Goal: Information Seeking & Learning: Learn about a topic

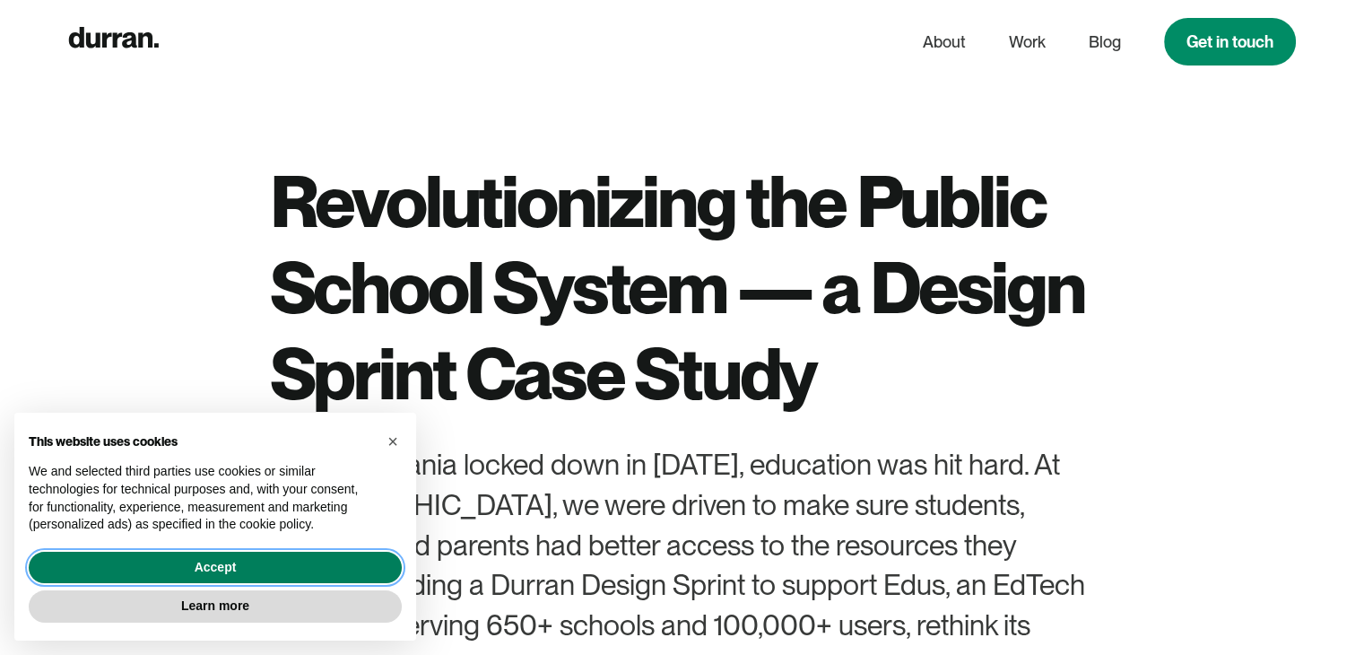
click at [269, 556] on button "Accept" at bounding box center [215, 567] width 373 height 32
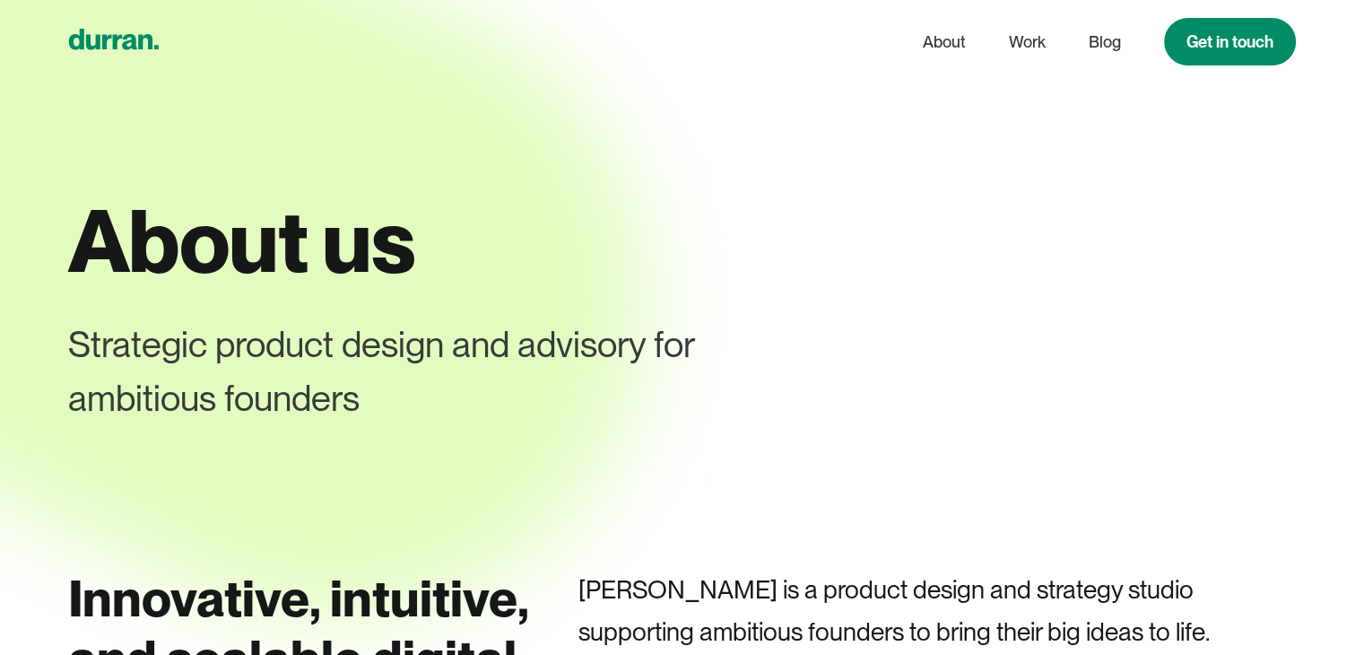
click at [158, 35] on icon "home" at bounding box center [113, 40] width 91 height 22
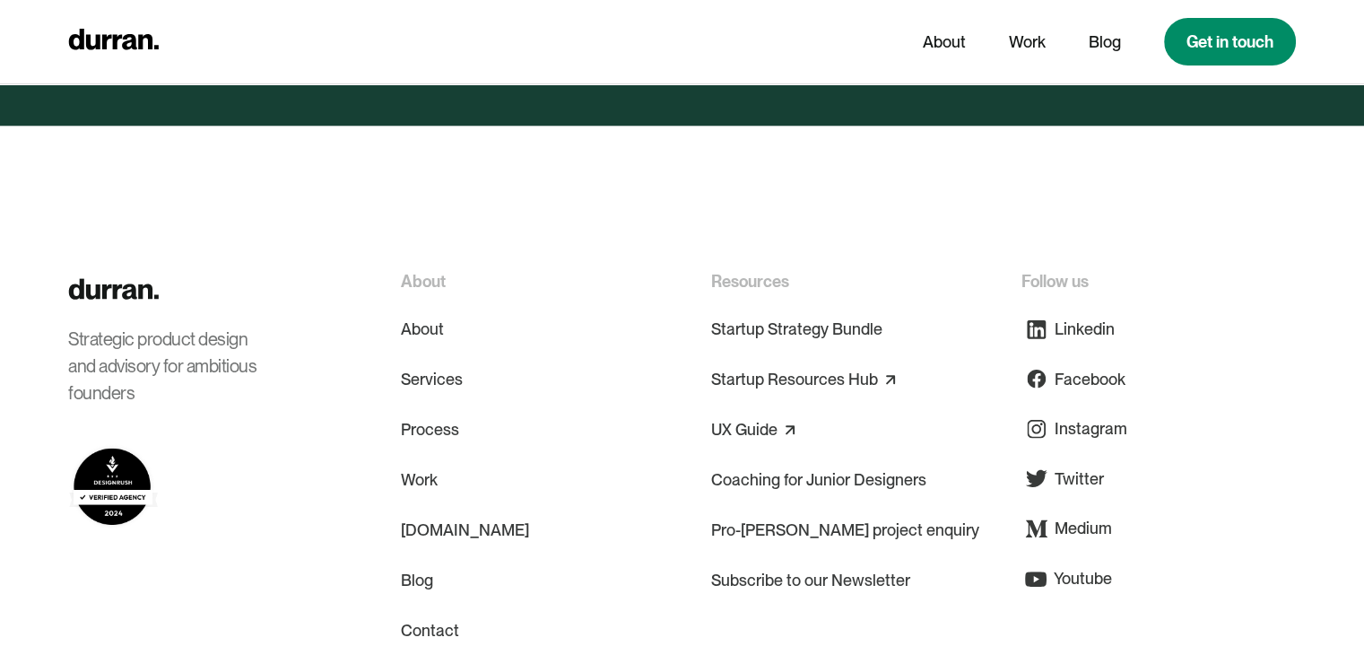
scroll to position [8823, 0]
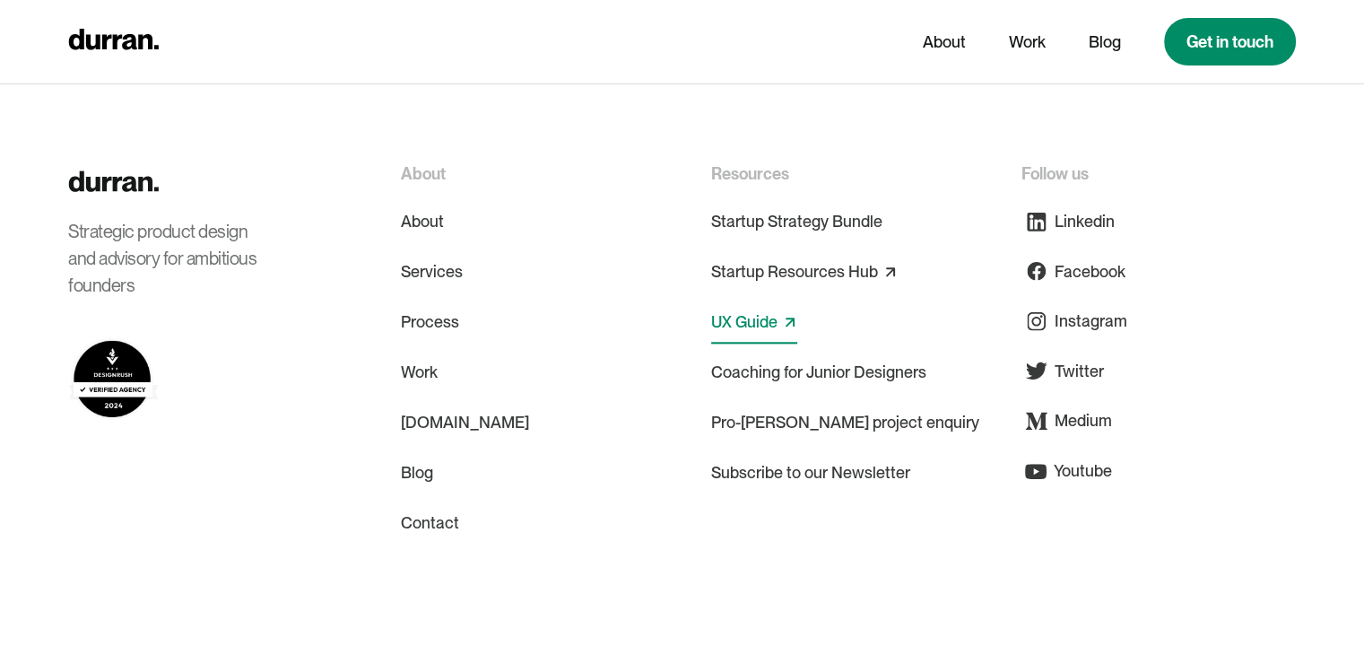
click at [748, 308] on link "UX Guide" at bounding box center [744, 322] width 66 height 29
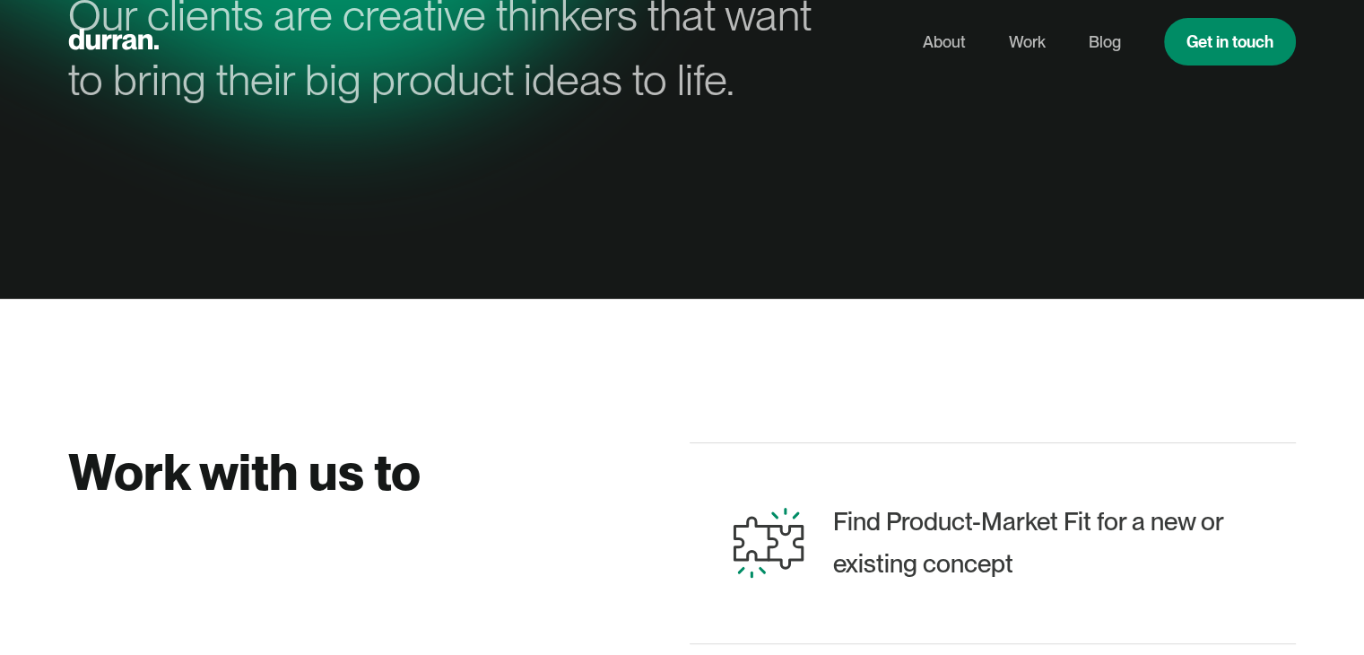
scroll to position [0, 0]
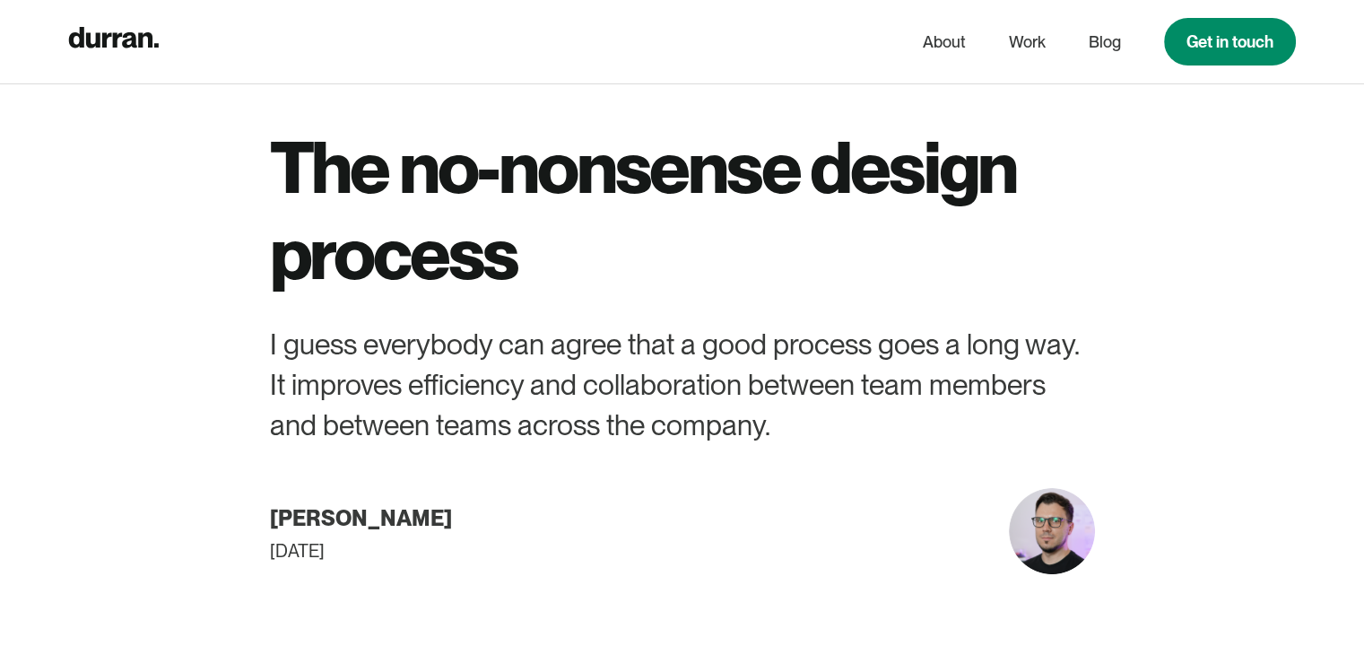
scroll to position [36, 0]
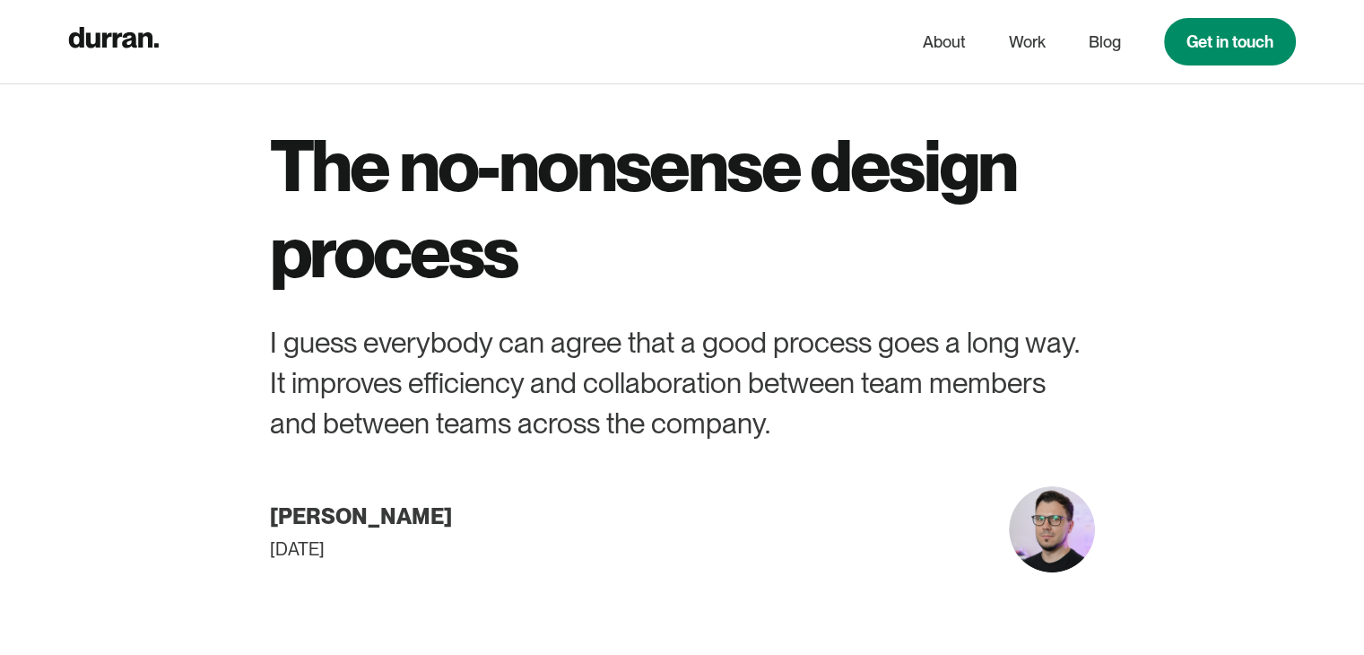
click at [889, 178] on h1 "The no-nonsense design process" at bounding box center [682, 208] width 825 height 172
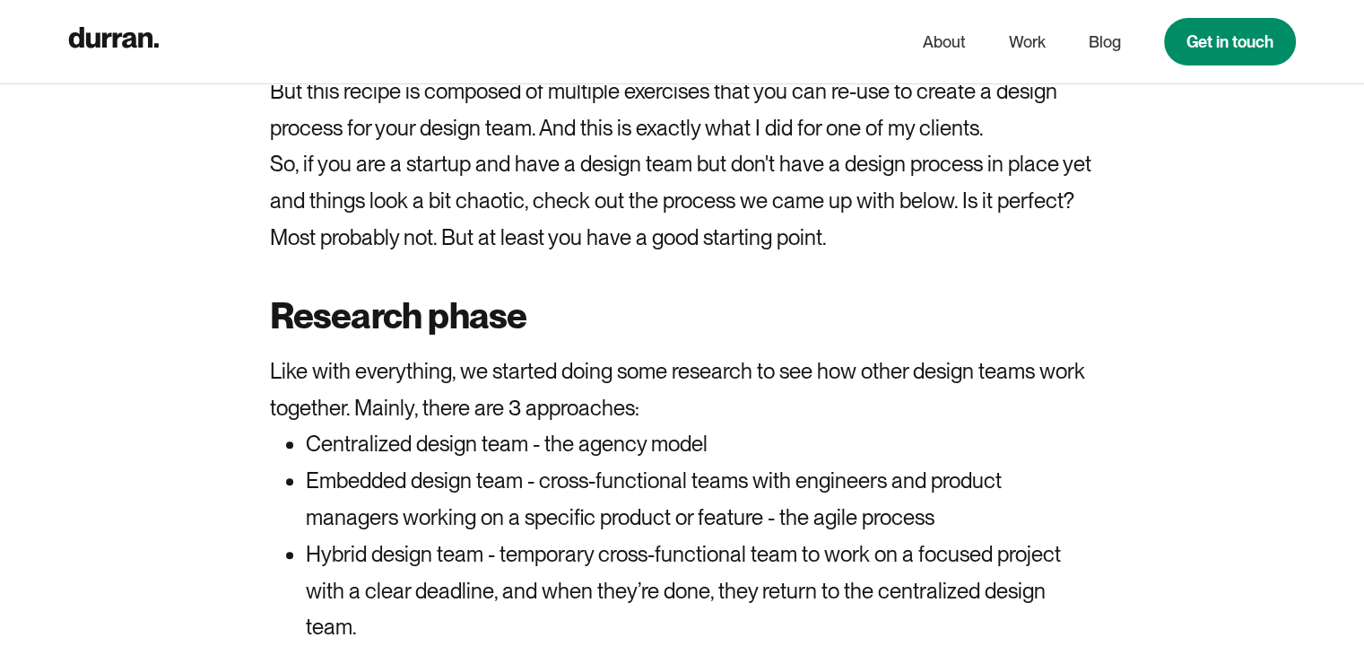
scroll to position [1289, 0]
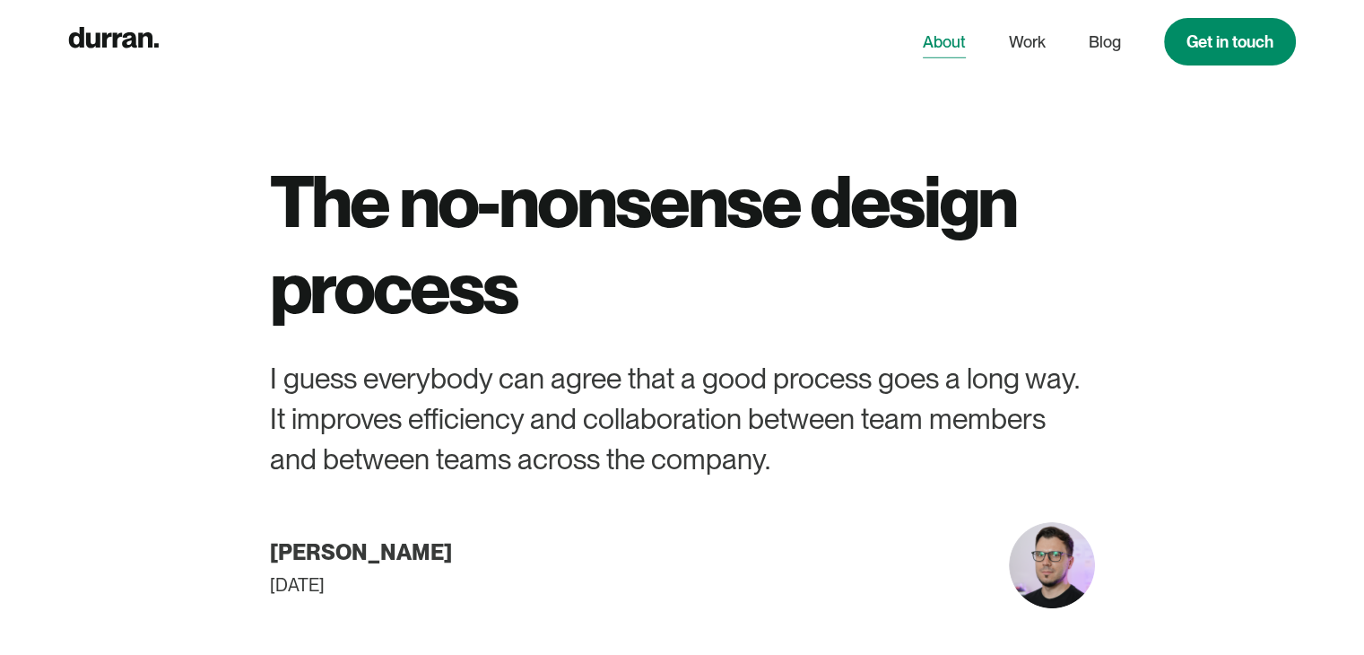
click at [939, 46] on link "About" at bounding box center [944, 42] width 43 height 34
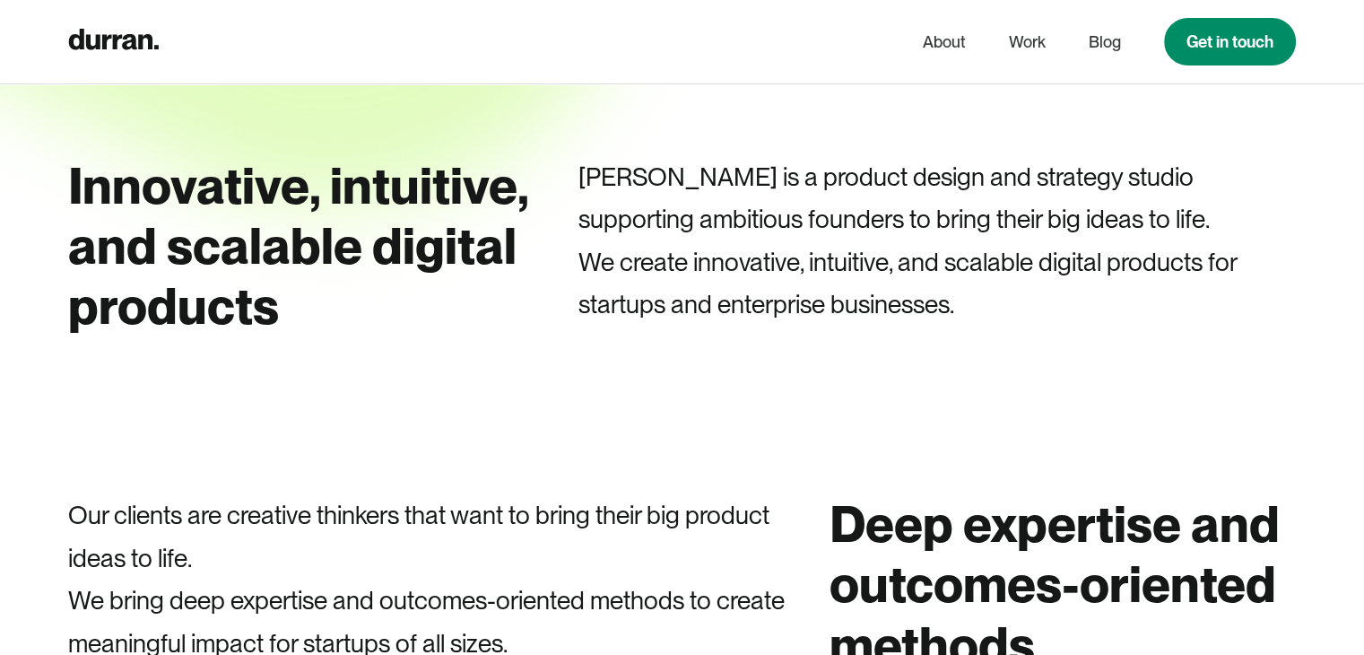
scroll to position [411, 0]
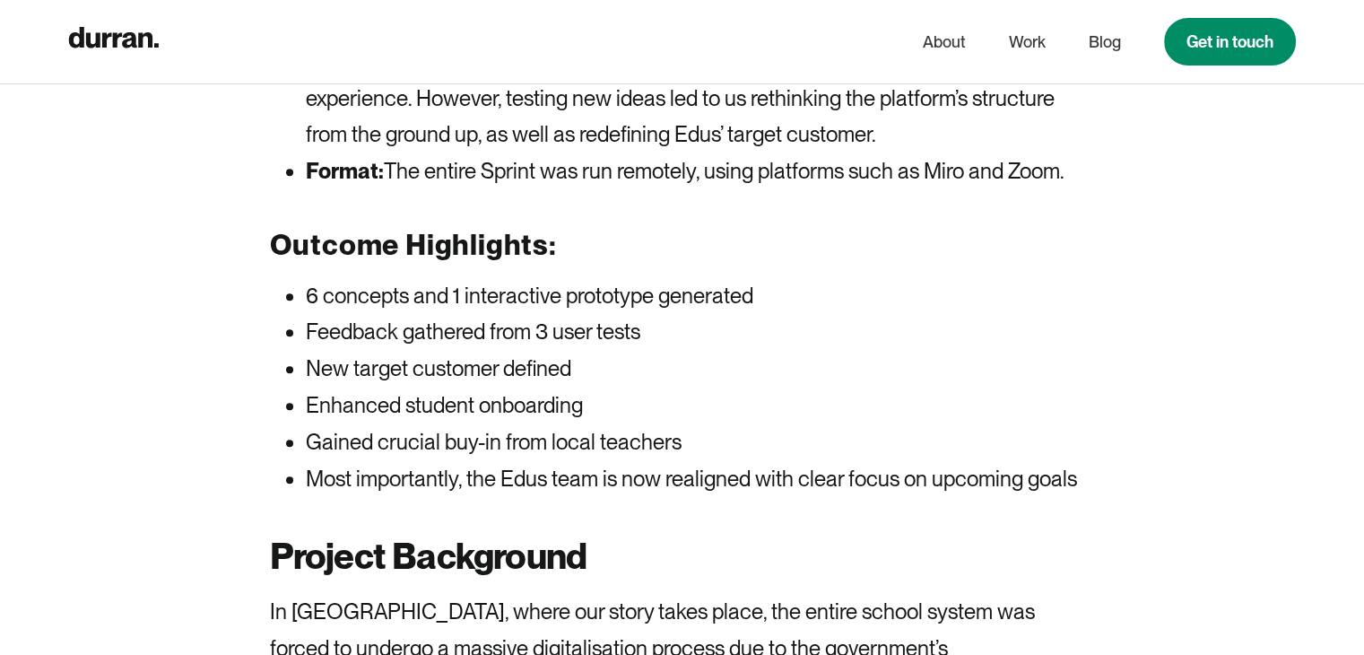
scroll to position [1508, 0]
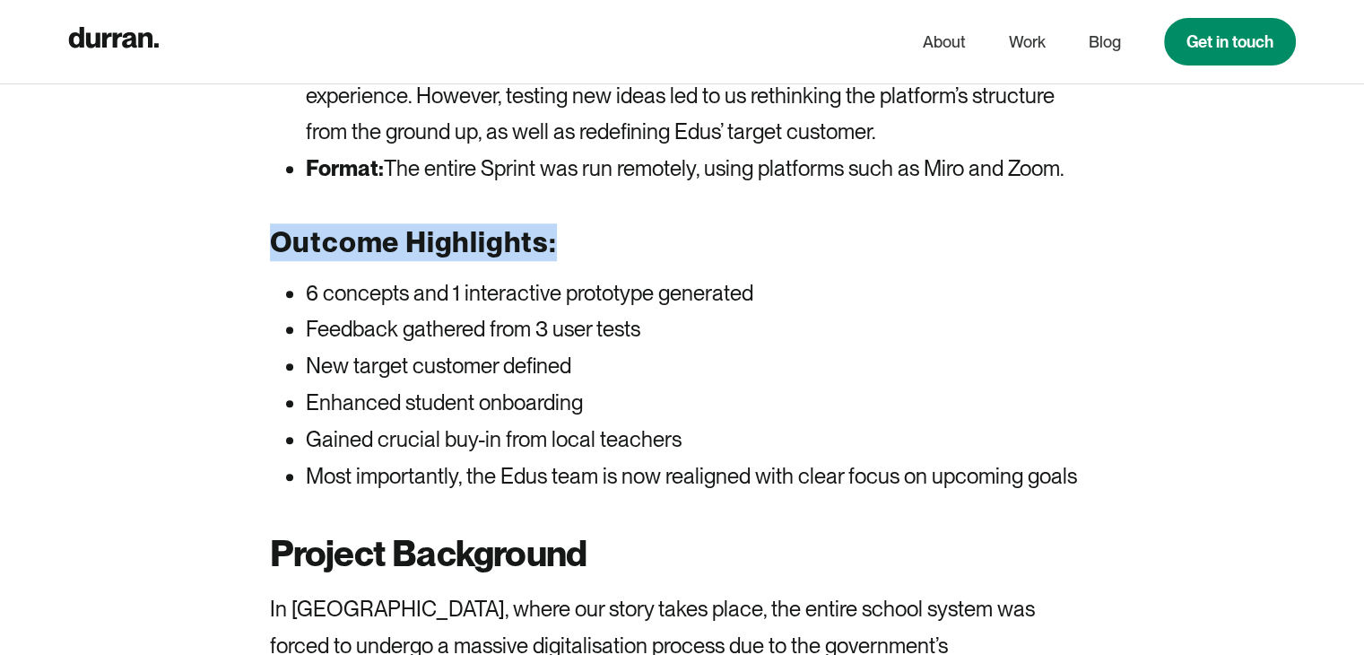
drag, startPoint x: 551, startPoint y: 240, endPoint x: 276, endPoint y: 235, distance: 274.4
click at [276, 235] on strong "Outcome Highlights:" at bounding box center [413, 241] width 287 height 35
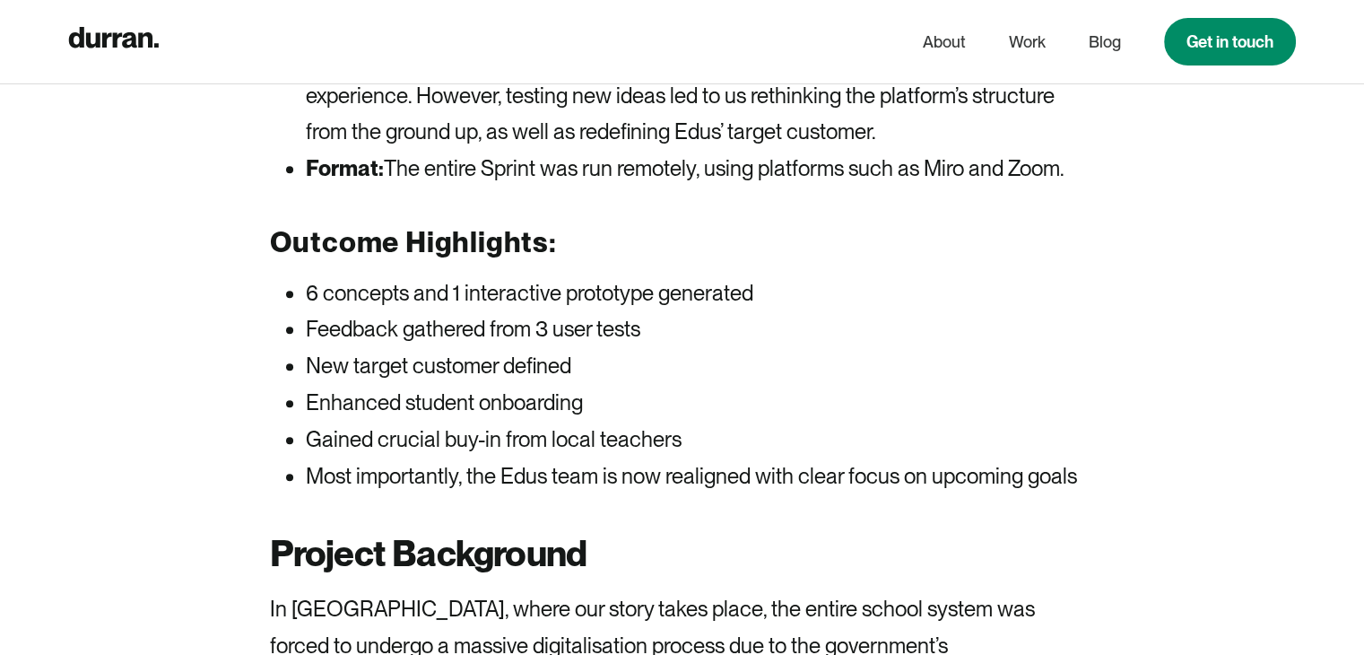
click at [276, 235] on strong "Outcome Highlights:" at bounding box center [413, 241] width 287 height 35
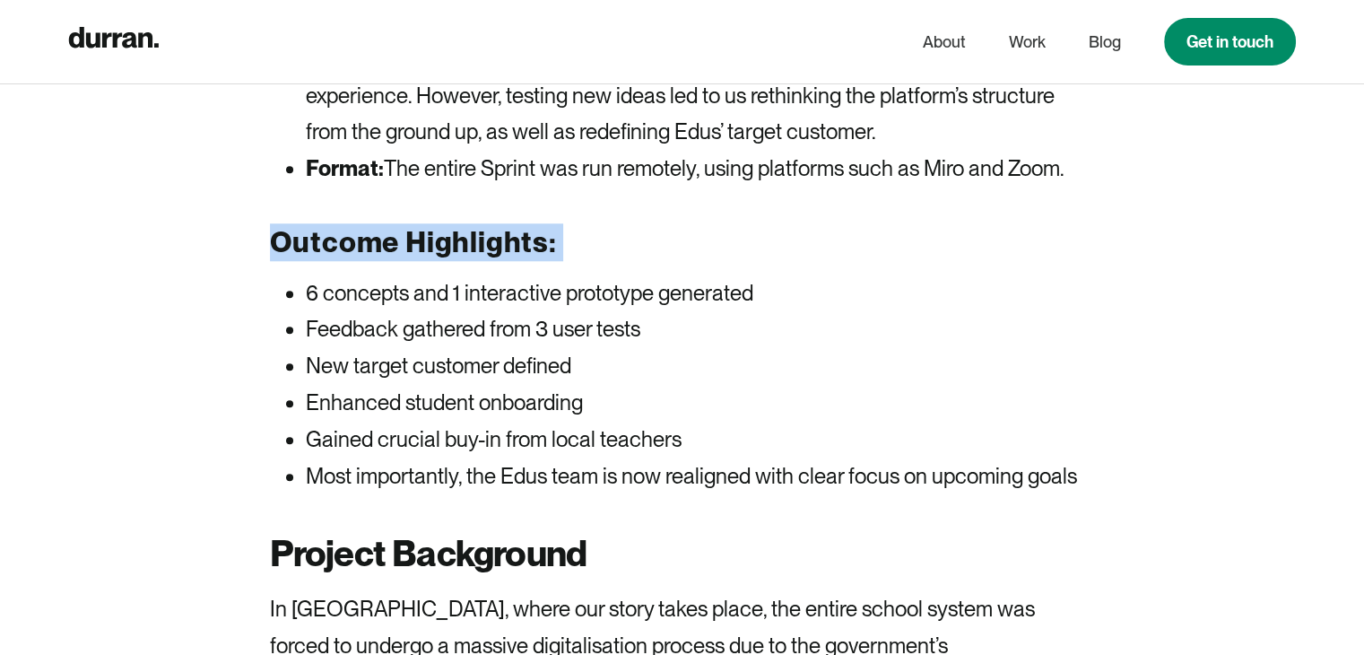
click at [276, 235] on strong "Outcome Highlights:" at bounding box center [413, 241] width 287 height 35
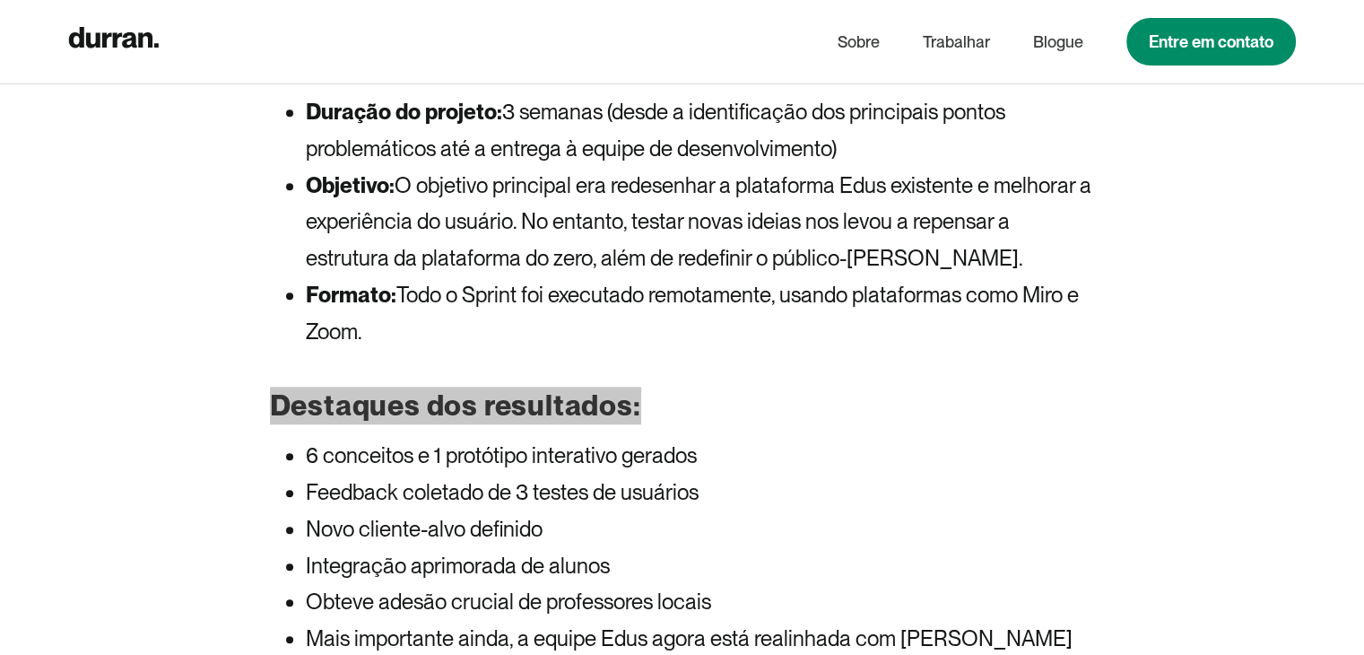
scroll to position [1635, 0]
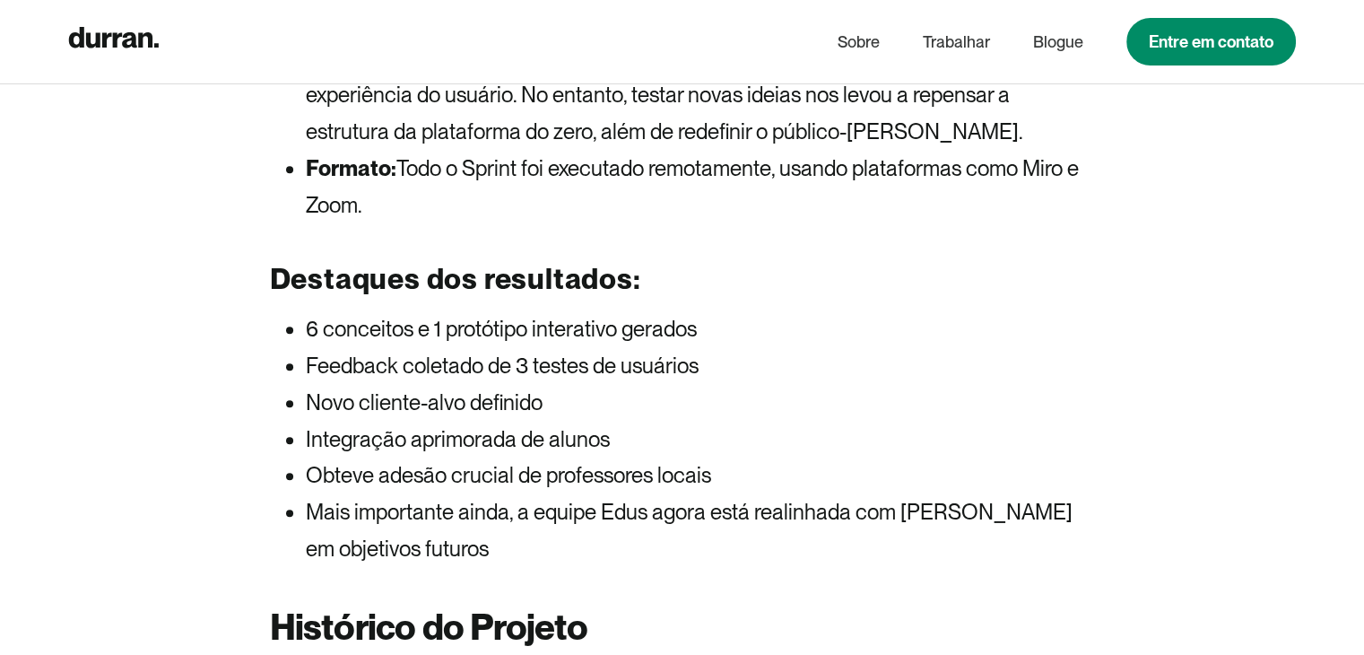
click at [520, 264] on font "Destaques dos resultados:" at bounding box center [455, 278] width 371 height 35
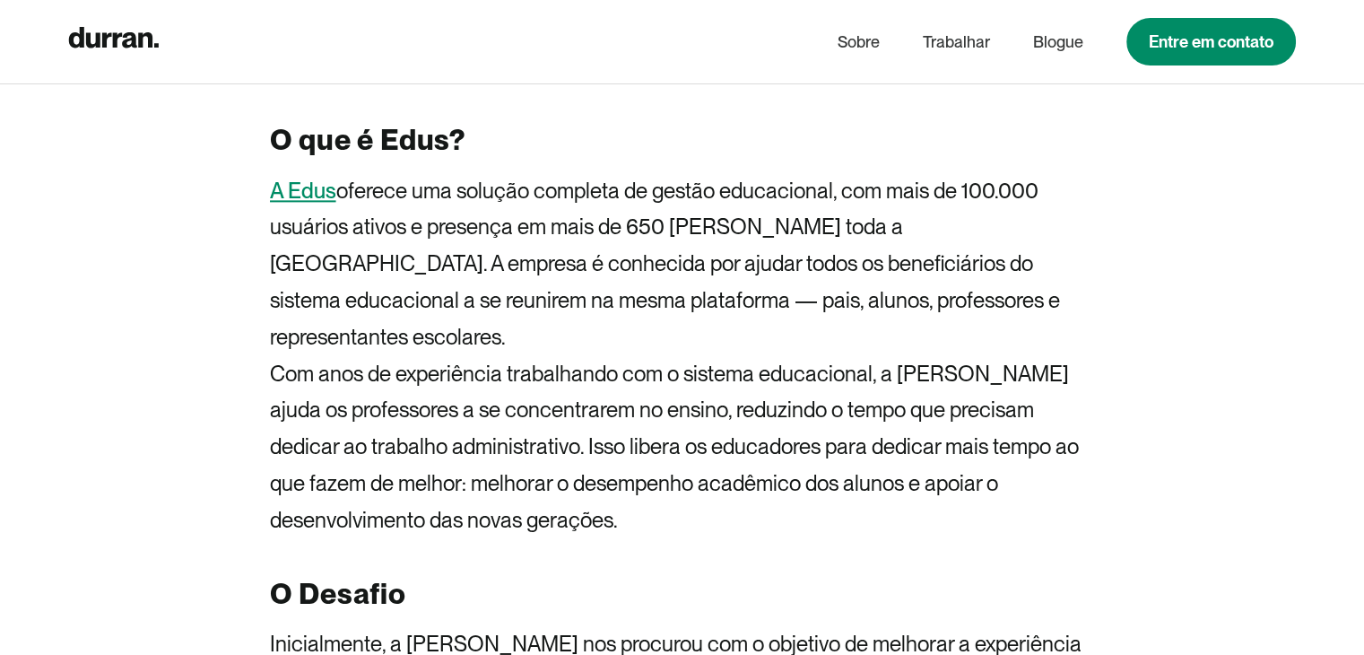
scroll to position [2360, 0]
click at [732, 403] on font "Com anos de experiência trabalhando com o sistema educacional, a Edus ajuda os …" at bounding box center [674, 446] width 809 height 172
click at [294, 194] on font "A Edus" at bounding box center [303, 191] width 66 height 26
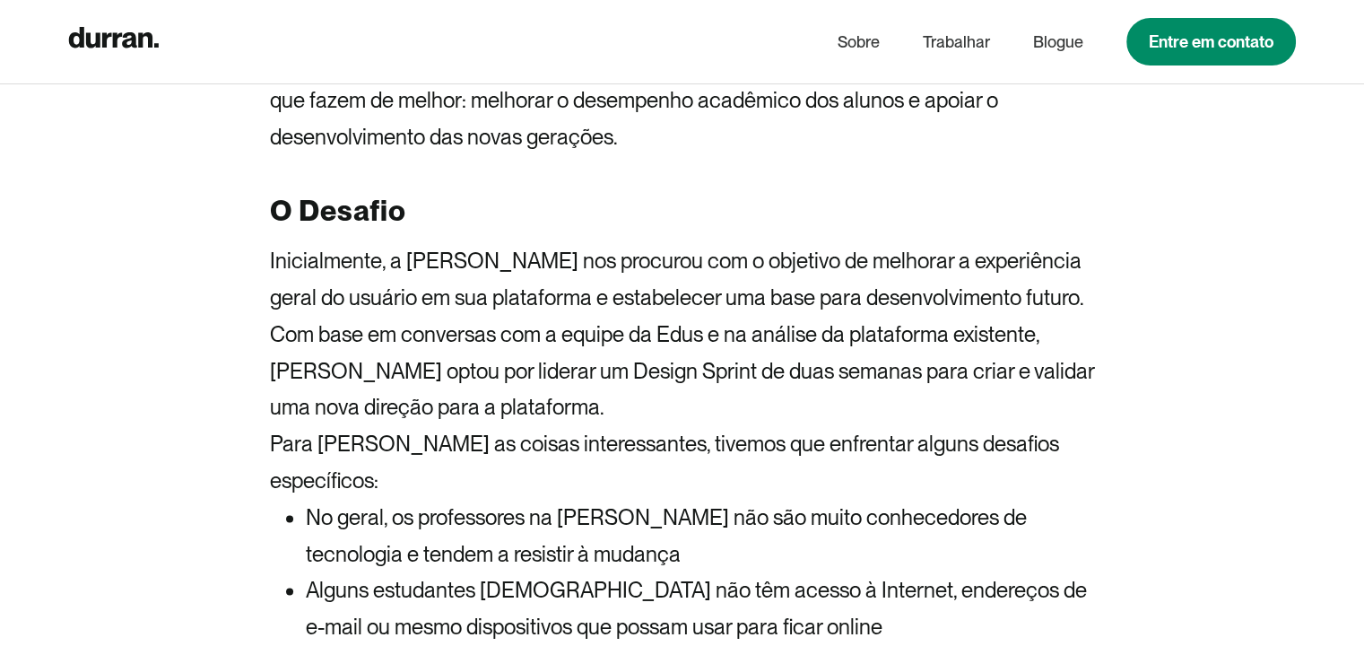
scroll to position [2721, 0]
